Goal: Transaction & Acquisition: Book appointment/travel/reservation

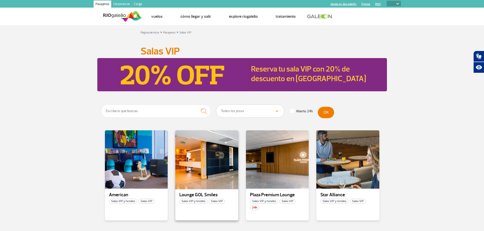
click at [199, 174] on div at bounding box center [207, 160] width 64 height 60
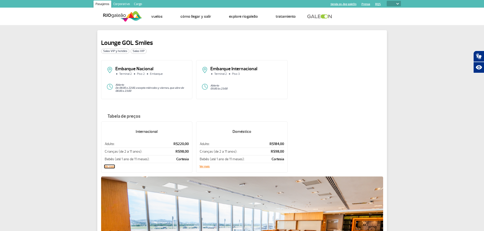
click at [110, 167] on button "Ver mais" at bounding box center [109, 166] width 10 height 3
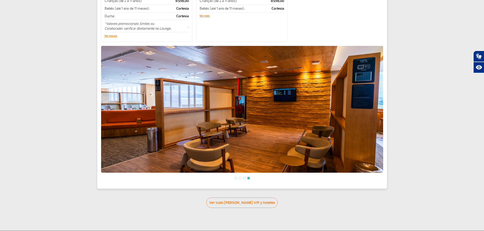
scroll to position [178, 0]
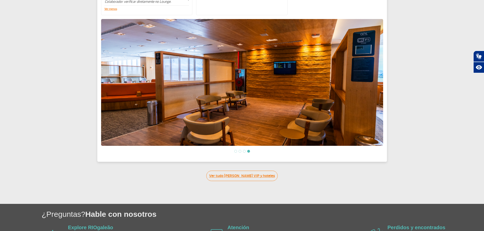
click at [249, 177] on link "Ver tudo [PERSON_NAME] VIP y hoteles" at bounding box center [241, 176] width 71 height 10
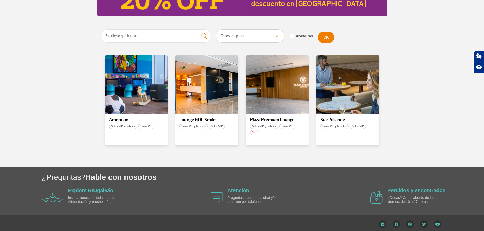
scroll to position [78, 0]
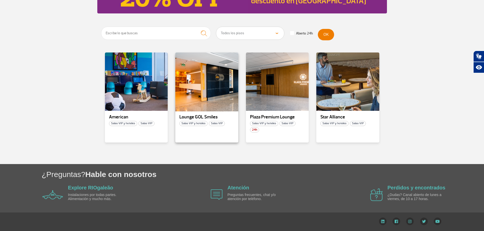
click at [195, 95] on div at bounding box center [207, 82] width 64 height 60
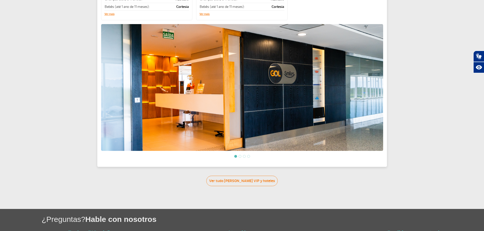
scroll to position [71, 0]
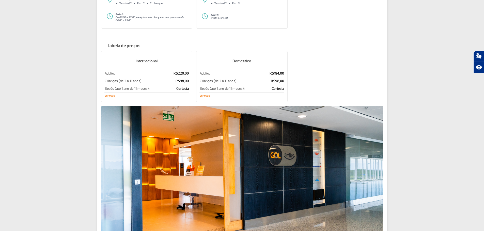
click at [110, 93] on div "Internacional Adulto: R$220,00 Crianças (de 2 a 11 anos): R$98,00 Bebês (até 1 …" at bounding box center [146, 76] width 91 height 51
click at [110, 95] on button "Ver mais" at bounding box center [109, 96] width 10 height 3
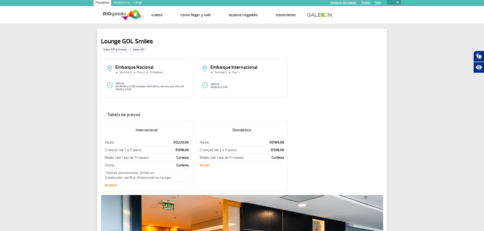
scroll to position [0, 0]
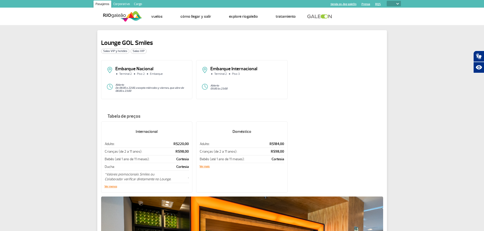
click at [397, 3] on select "PT ENG ESP" at bounding box center [393, 4] width 14 height 6
select select "es"
click at [386, 1] on select "PT ENG ESP" at bounding box center [393, 4] width 14 height 6
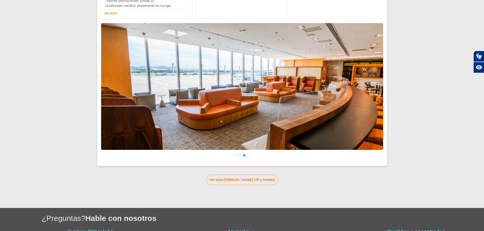
scroll to position [178, 0]
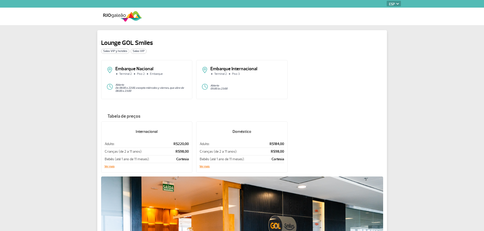
select select "es"
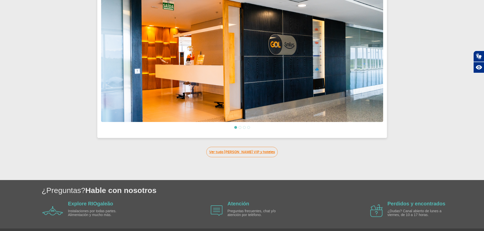
click at [261, 150] on link "Ver tudo [PERSON_NAME] VIP y hoteles" at bounding box center [241, 152] width 71 height 10
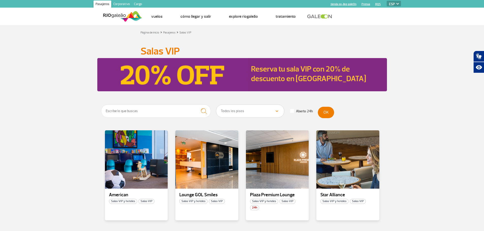
click at [206, 74] on img at bounding box center [172, 74] width 151 height 33
click at [203, 111] on img "submit" at bounding box center [203, 111] width 11 height 10
click at [255, 113] on select "Todos los pisos Área Pública (antes [PERSON_NAME][MEDICAL_DATA] X) Desembarque …" at bounding box center [250, 111] width 68 height 13
select select "92"
click at [216, 105] on select "Todos los pisos Área Pública (antes [PERSON_NAME][MEDICAL_DATA] X) Desembarque …" at bounding box center [250, 111] width 68 height 13
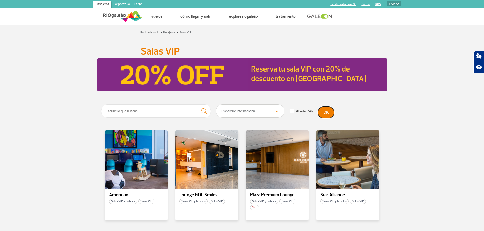
click at [324, 112] on button "OK" at bounding box center [326, 112] width 16 height 11
click at [281, 170] on div at bounding box center [277, 160] width 64 height 60
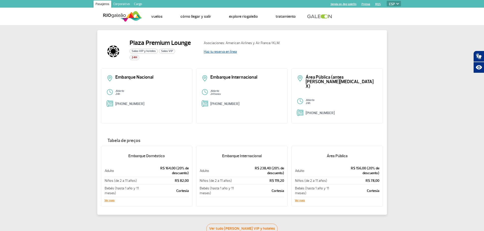
click at [227, 51] on link "Haz tu reserva en línea" at bounding box center [220, 51] width 33 height 4
